Goal: Navigation & Orientation: Go to known website

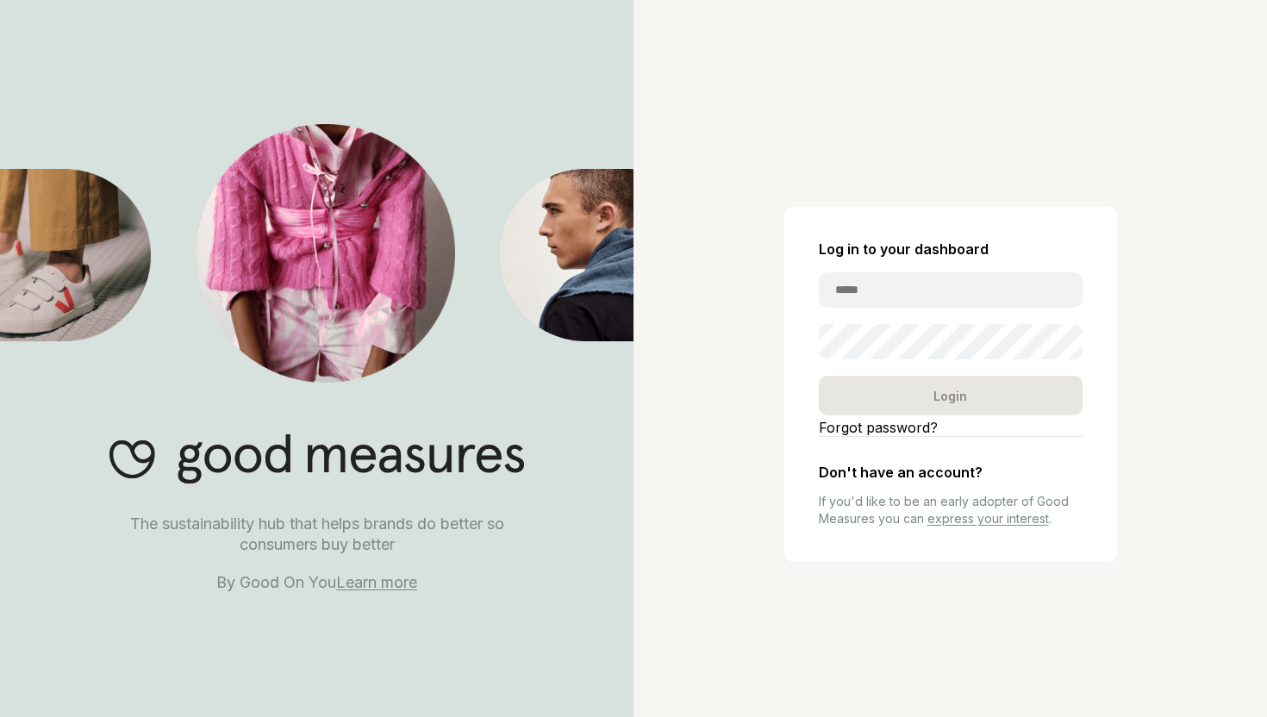
click at [366, 590] on link "Learn more" at bounding box center [376, 582] width 81 height 18
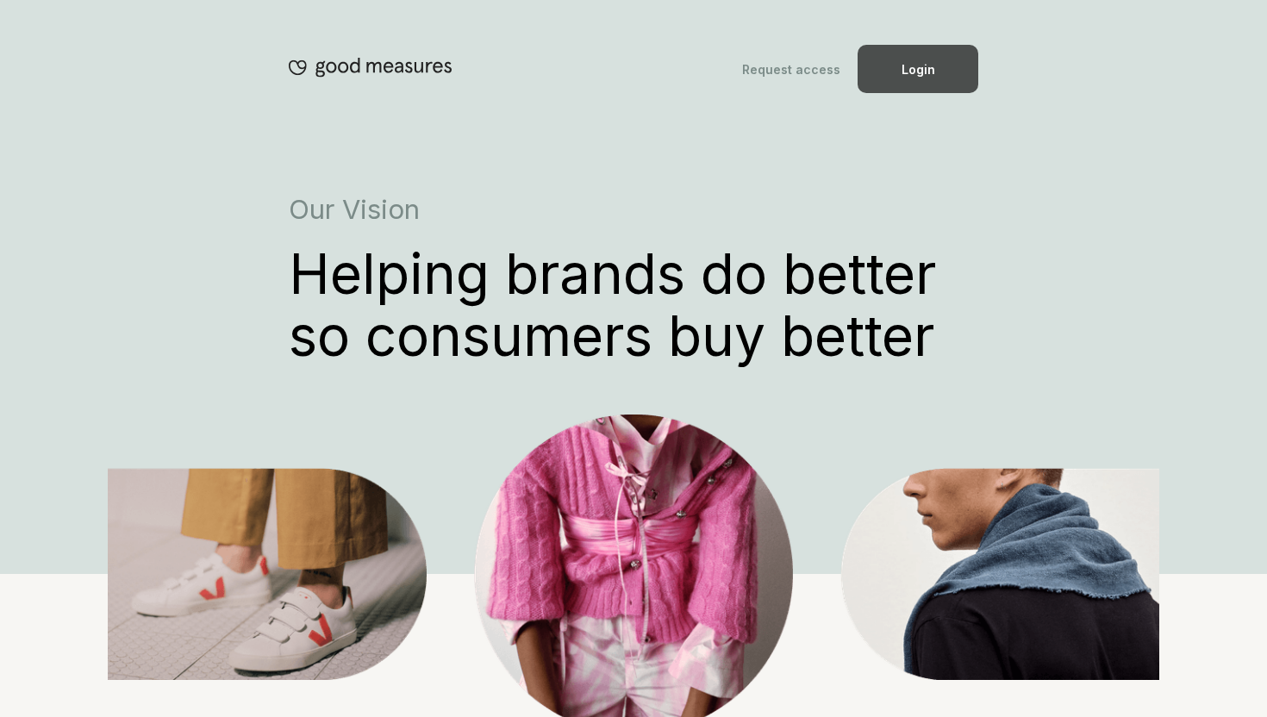
click at [913, 72] on div "Login" at bounding box center [918, 69] width 121 height 48
